Goal: Task Accomplishment & Management: Manage account settings

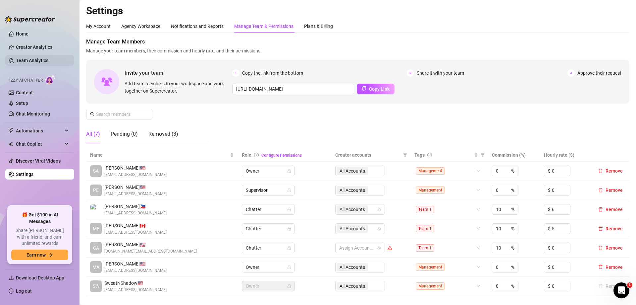
click at [34, 58] on link "Team Analytics" at bounding box center [32, 60] width 32 height 5
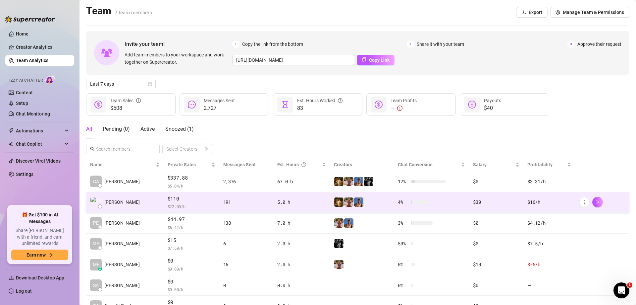
scroll to position [31, 0]
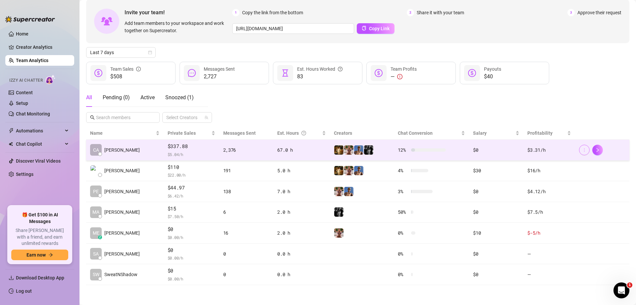
click at [582, 146] on button "button" at bounding box center [584, 149] width 11 height 11
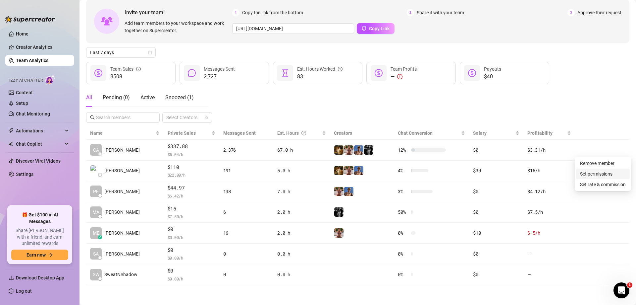
click at [584, 175] on link "Set permissions" at bounding box center [596, 173] width 32 height 5
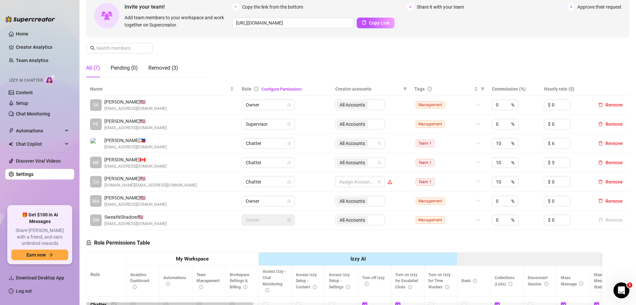
scroll to position [66, 0]
click at [418, 91] on span "Tags" at bounding box center [420, 88] width 10 height 7
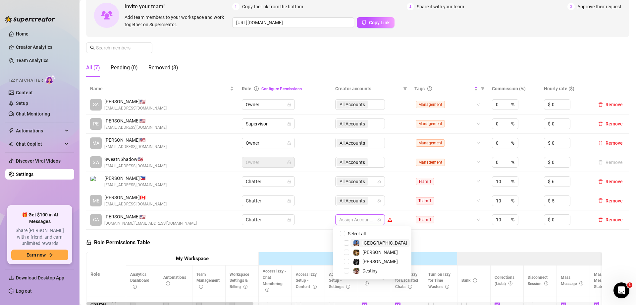
click at [361, 218] on div at bounding box center [357, 219] width 40 height 9
click at [362, 233] on span "Select all" at bounding box center [356, 233] width 23 height 7
click at [345, 233] on input "Select all" at bounding box center [342, 233] width 5 height 5
checkbox input "true"
